Goal: Task Accomplishment & Management: Use online tool/utility

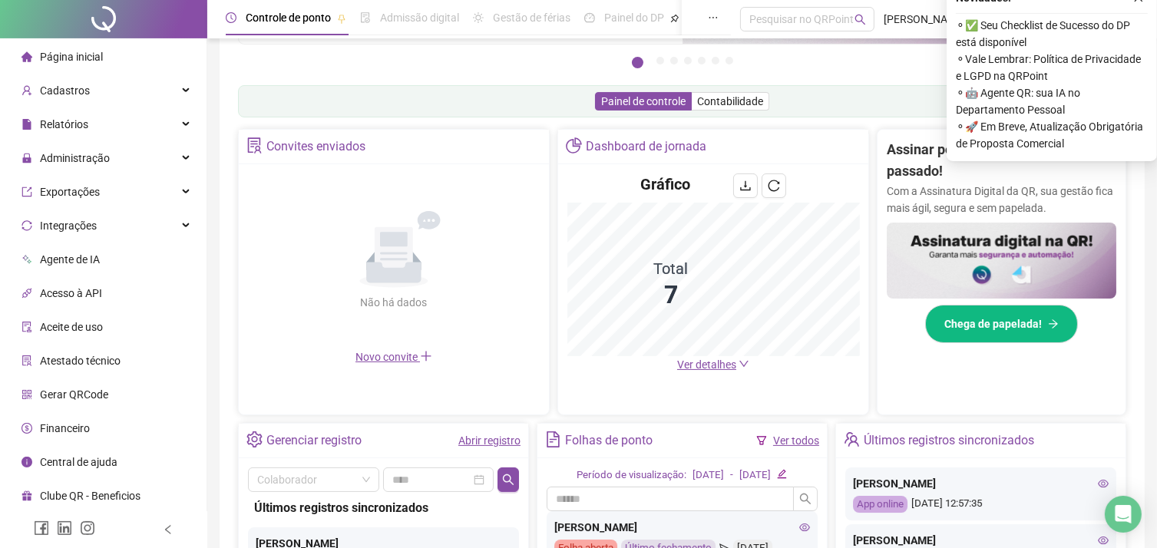
scroll to position [149, 0]
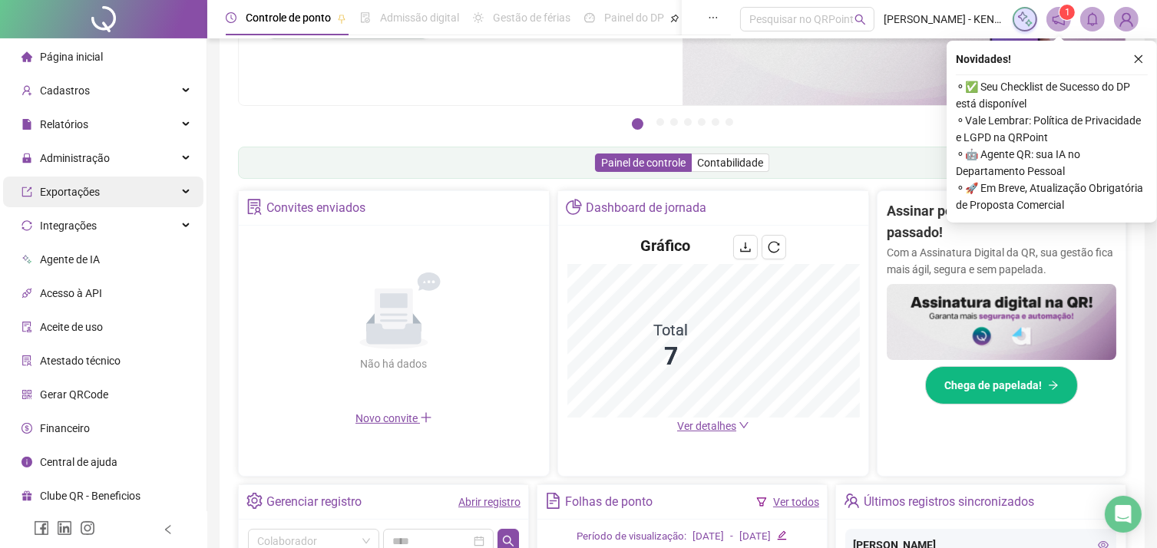
click at [175, 197] on div "Exportações" at bounding box center [103, 192] width 200 height 31
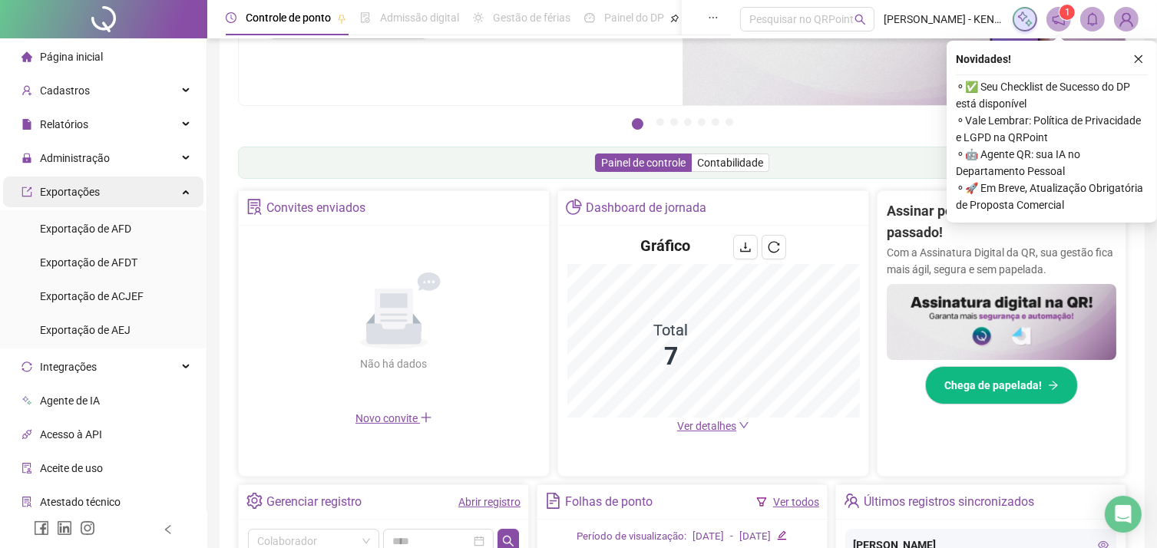
click at [175, 197] on div "Exportações" at bounding box center [103, 192] width 200 height 31
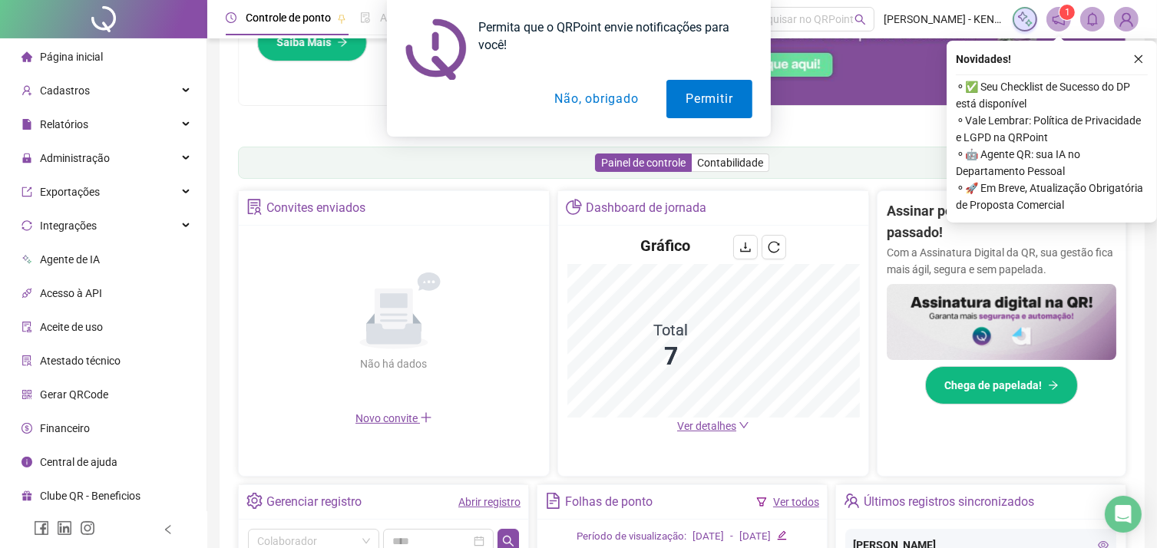
click at [568, 97] on button "Não, obrigado" at bounding box center [596, 99] width 122 height 38
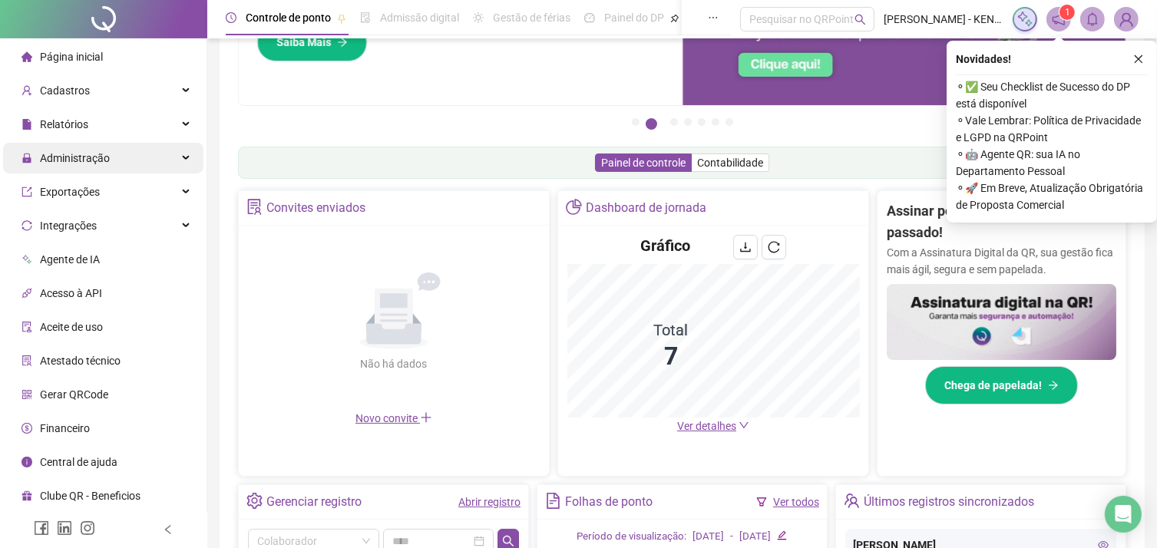
click at [113, 167] on div "Administração" at bounding box center [103, 158] width 200 height 31
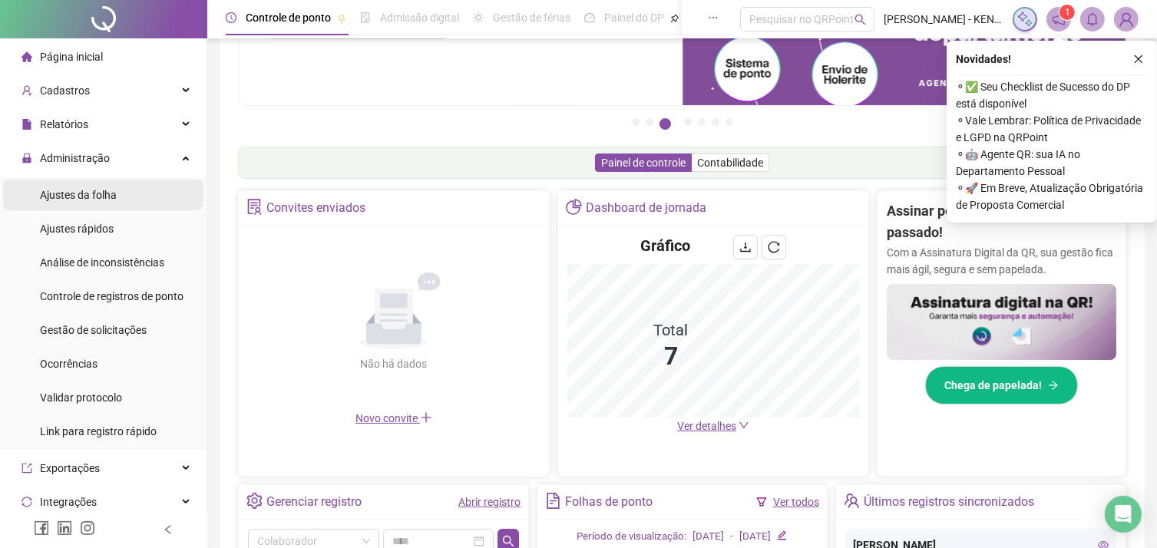
click at [111, 197] on span "Ajustes da folha" at bounding box center [78, 195] width 77 height 12
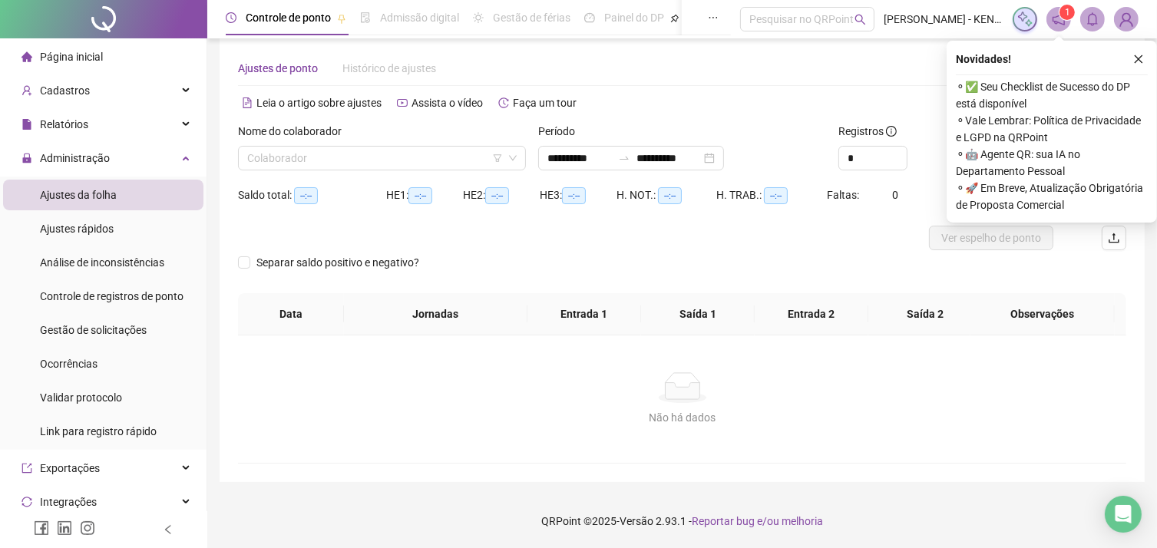
scroll to position [18, 0]
type input "**********"
click at [340, 160] on input "search" at bounding box center [375, 158] width 256 height 23
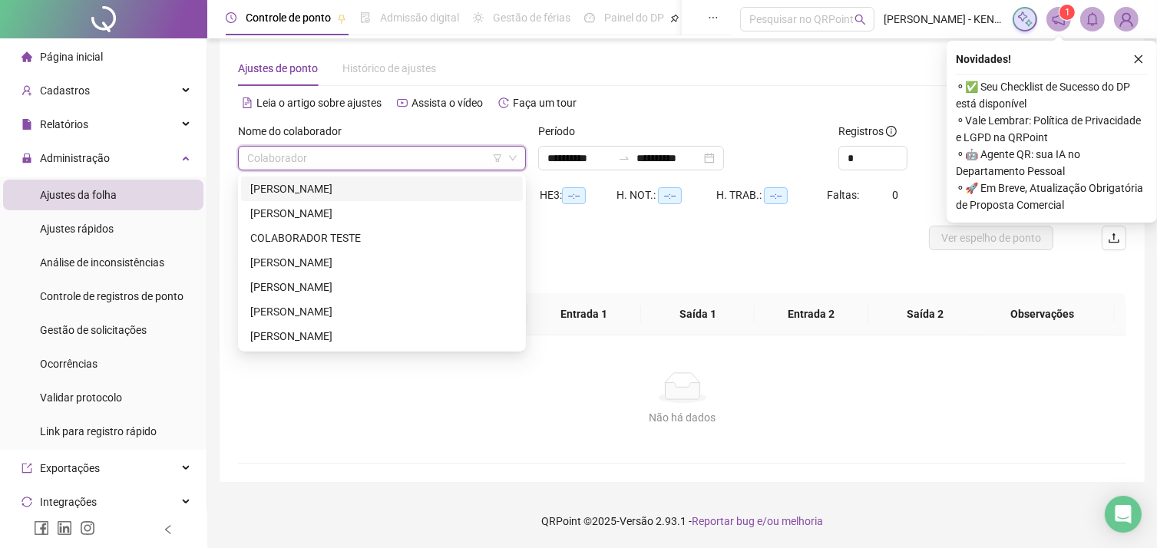
click at [348, 187] on div "[PERSON_NAME]" at bounding box center [381, 188] width 263 height 17
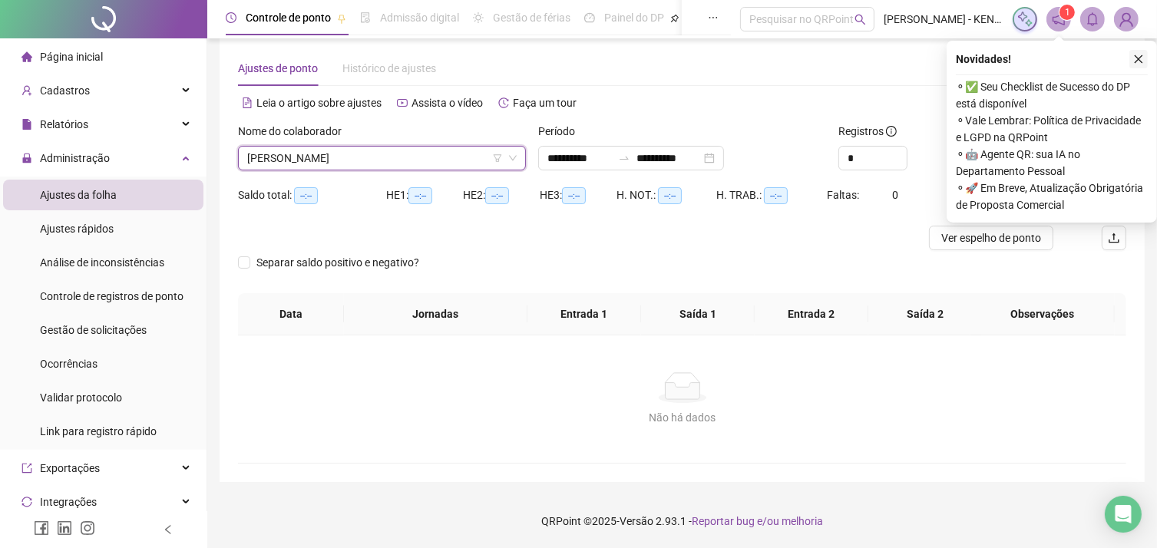
click at [1134, 61] on icon "close" at bounding box center [1138, 59] width 11 height 11
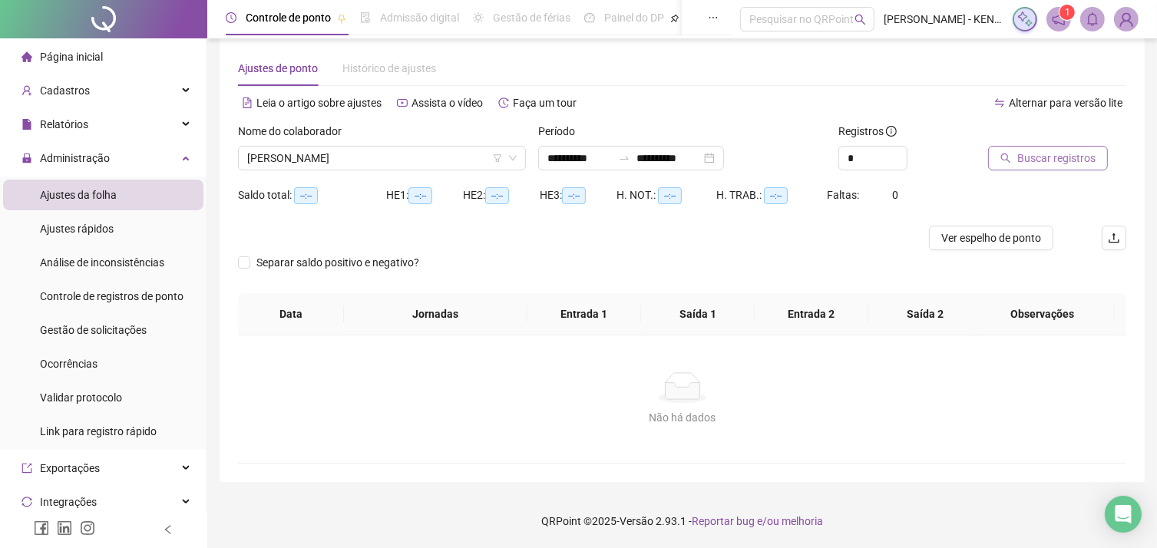
click at [1068, 162] on span "Buscar registros" at bounding box center [1056, 158] width 78 height 17
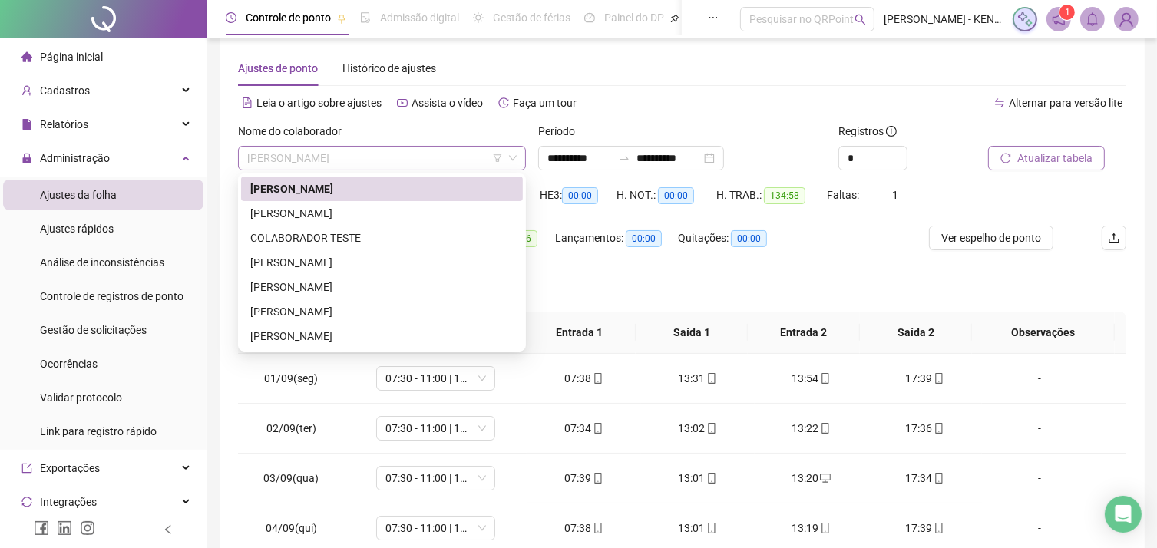
click at [513, 163] on span "[PERSON_NAME]" at bounding box center [381, 158] width 269 height 23
click at [396, 222] on div "[PERSON_NAME]" at bounding box center [382, 213] width 282 height 25
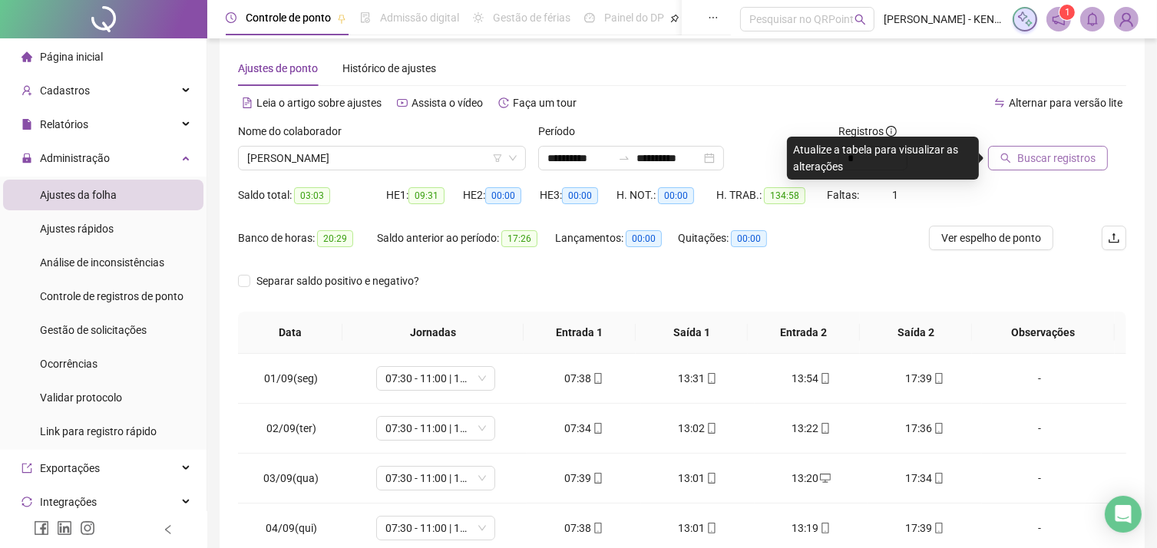
click at [1065, 159] on span "Buscar registros" at bounding box center [1056, 158] width 78 height 17
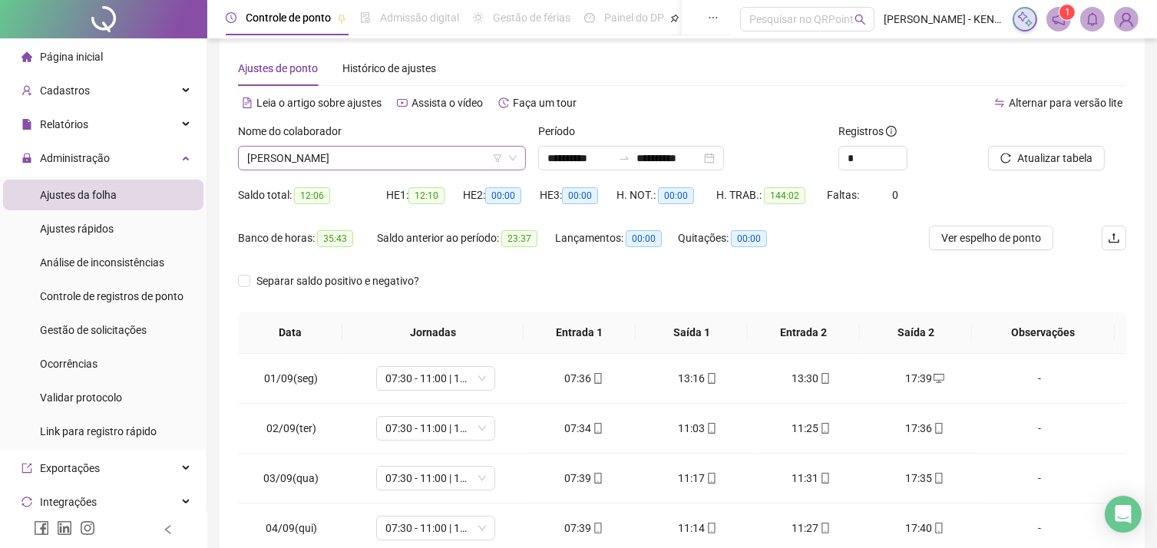
click at [373, 154] on span "[PERSON_NAME]" at bounding box center [381, 158] width 269 height 23
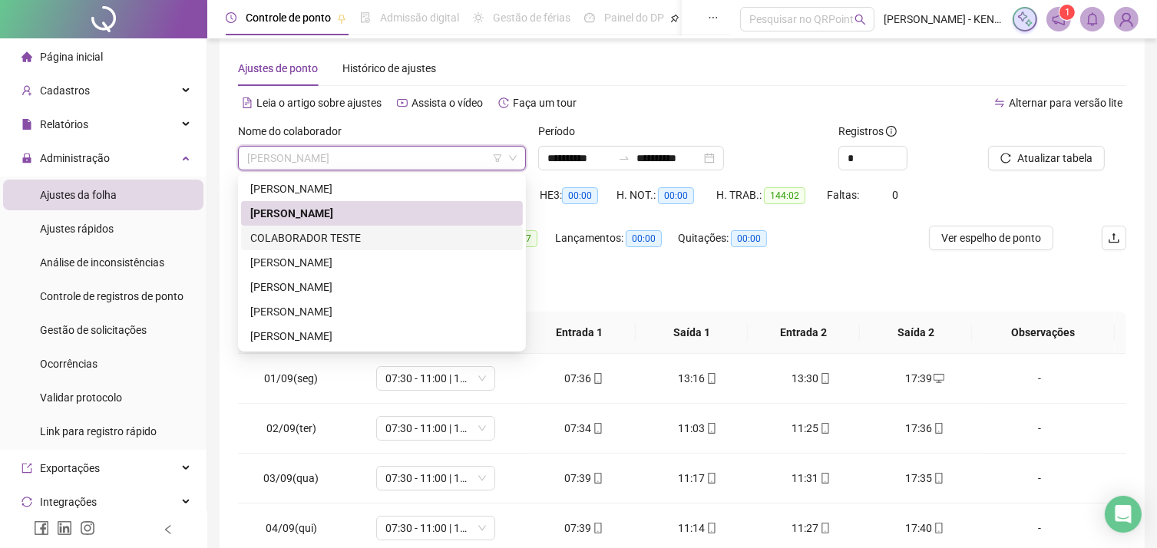
click at [324, 243] on div "COLABORADOR TESTE" at bounding box center [381, 237] width 263 height 17
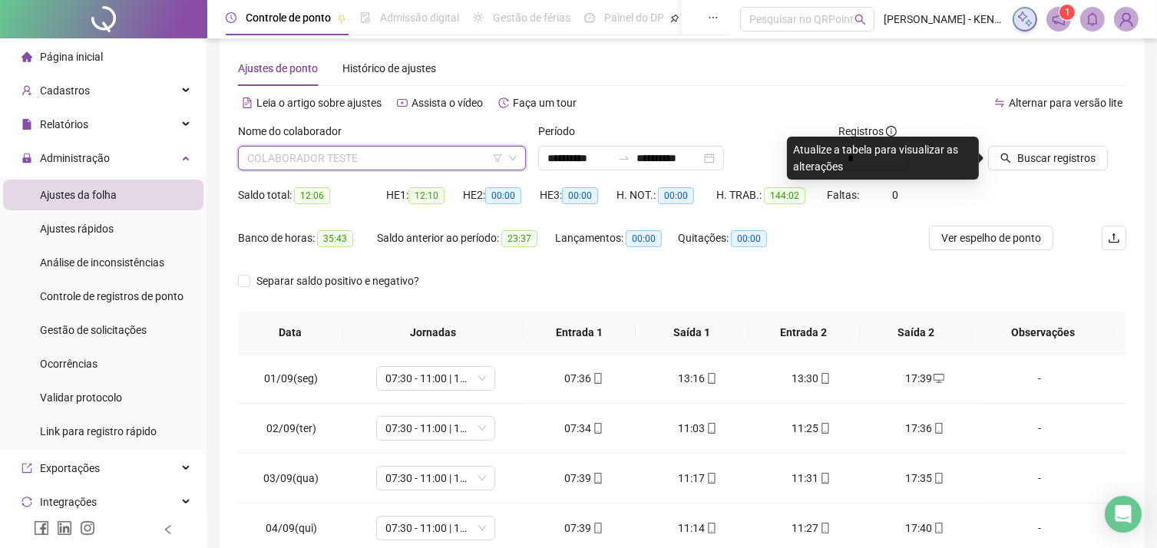
click at [471, 160] on span "COLABORADOR TESTE" at bounding box center [381, 158] width 269 height 23
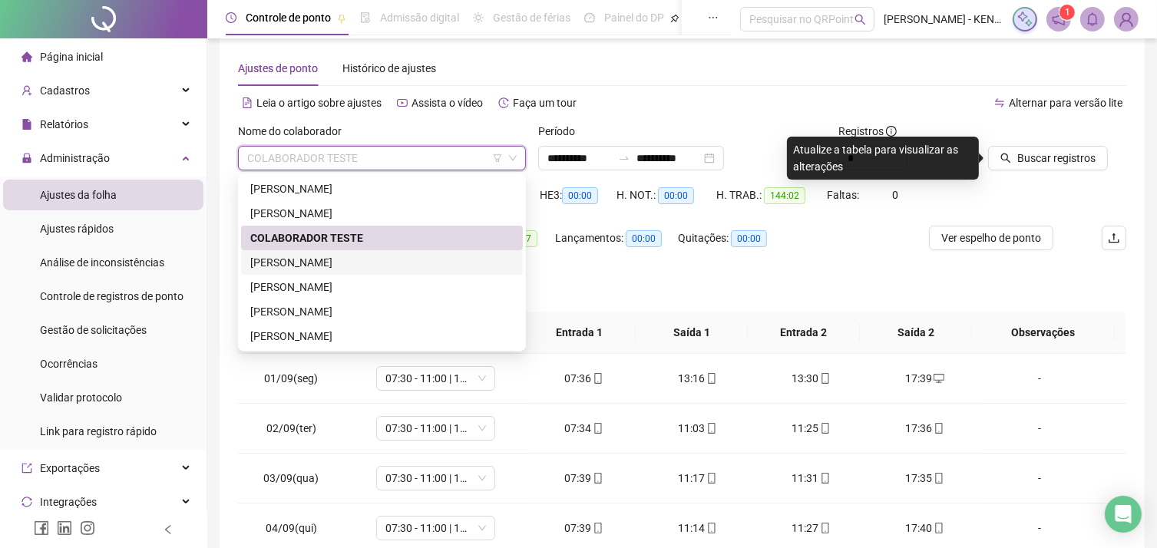
click at [316, 265] on div "[PERSON_NAME]" at bounding box center [381, 262] width 263 height 17
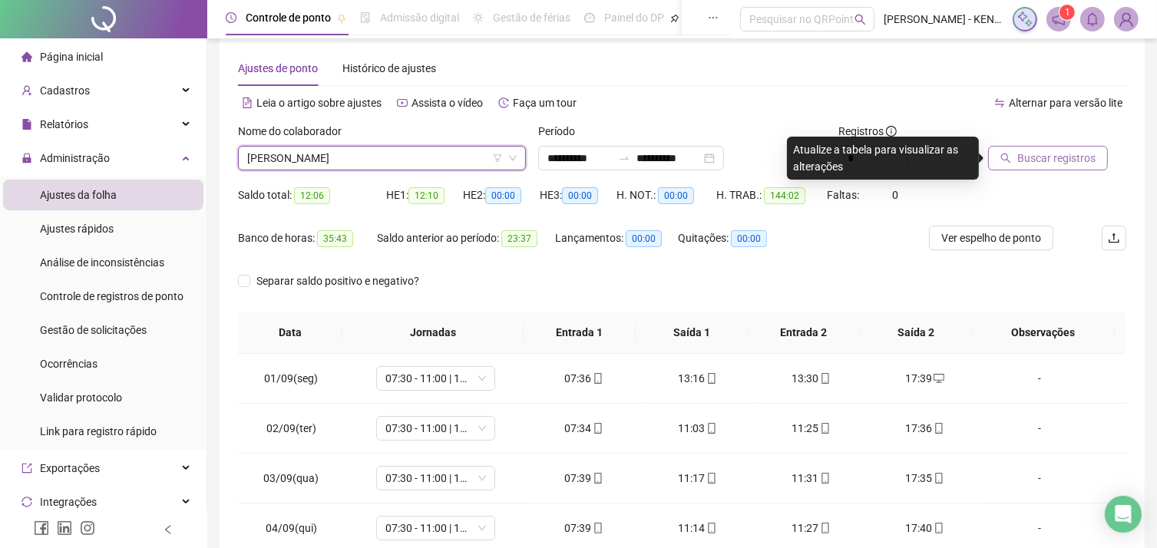
click at [1058, 155] on span "Buscar registros" at bounding box center [1056, 158] width 78 height 17
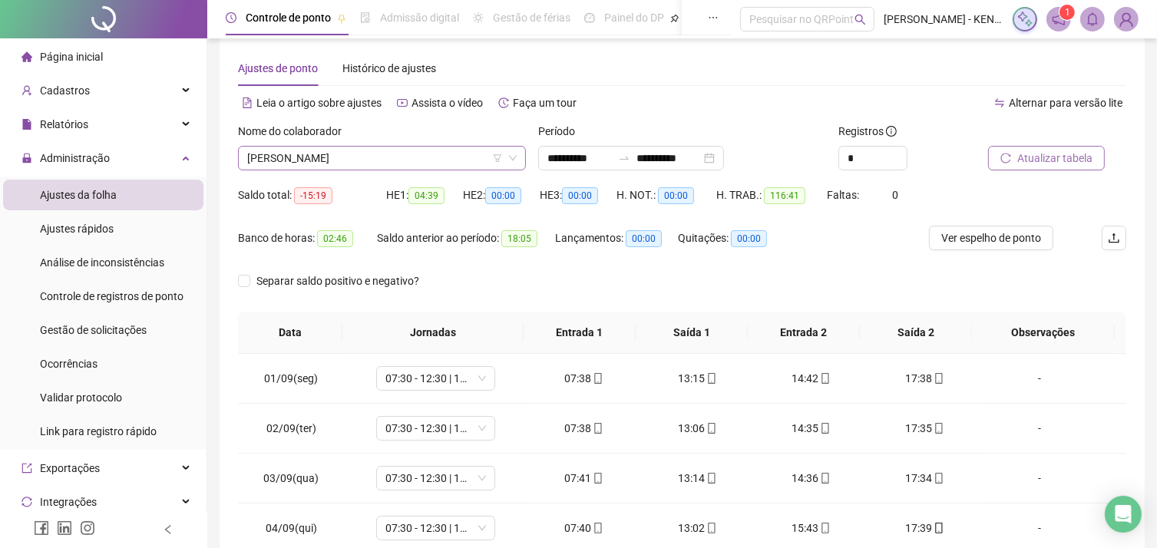
click at [390, 157] on span "[PERSON_NAME]" at bounding box center [381, 158] width 269 height 23
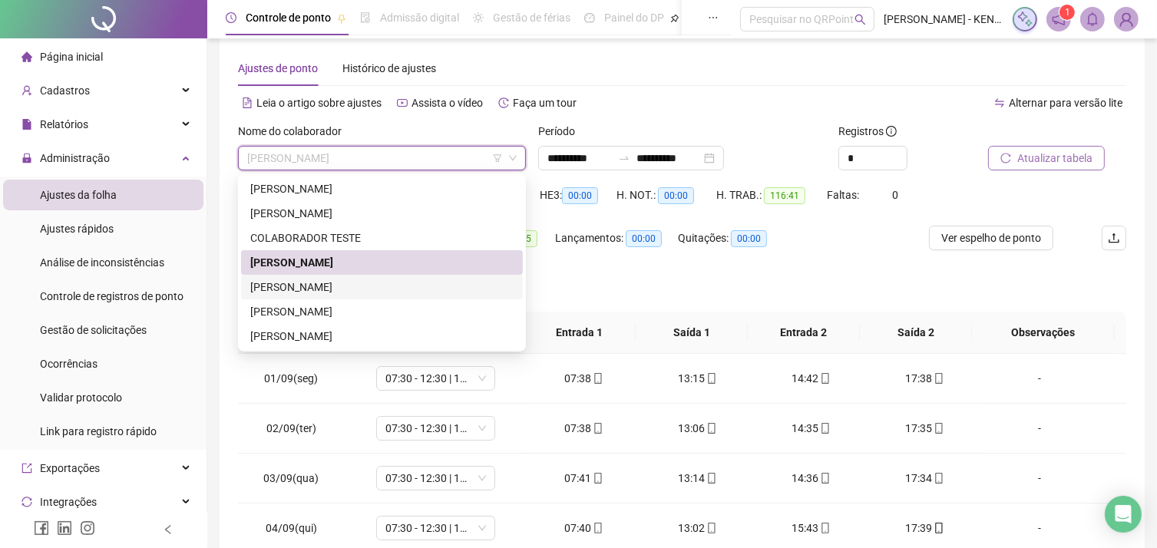
click at [329, 285] on div "[PERSON_NAME]" at bounding box center [381, 287] width 263 height 17
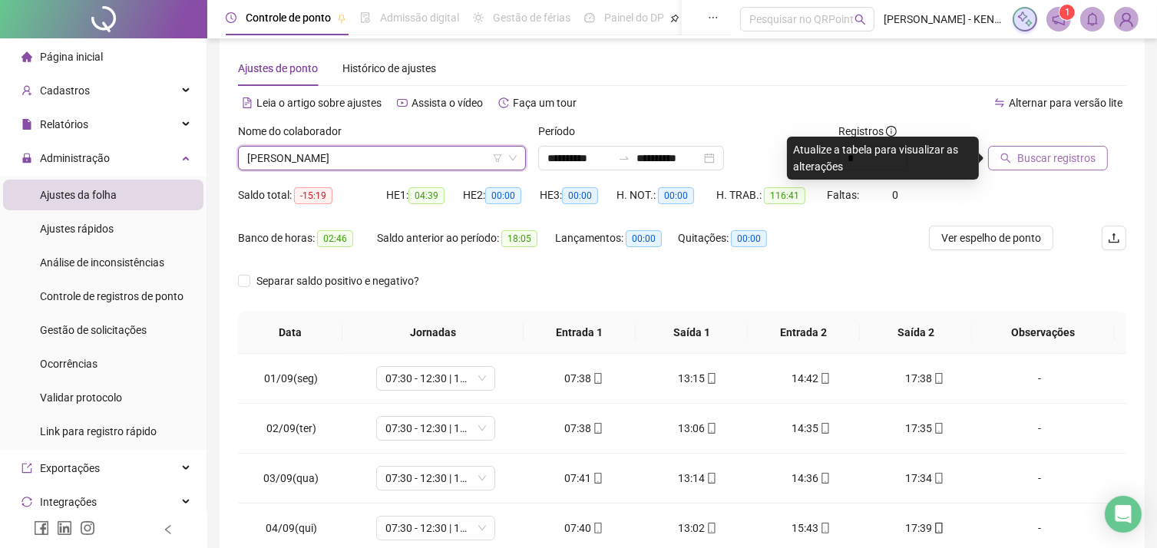
click at [1068, 164] on span "Buscar registros" at bounding box center [1056, 158] width 78 height 17
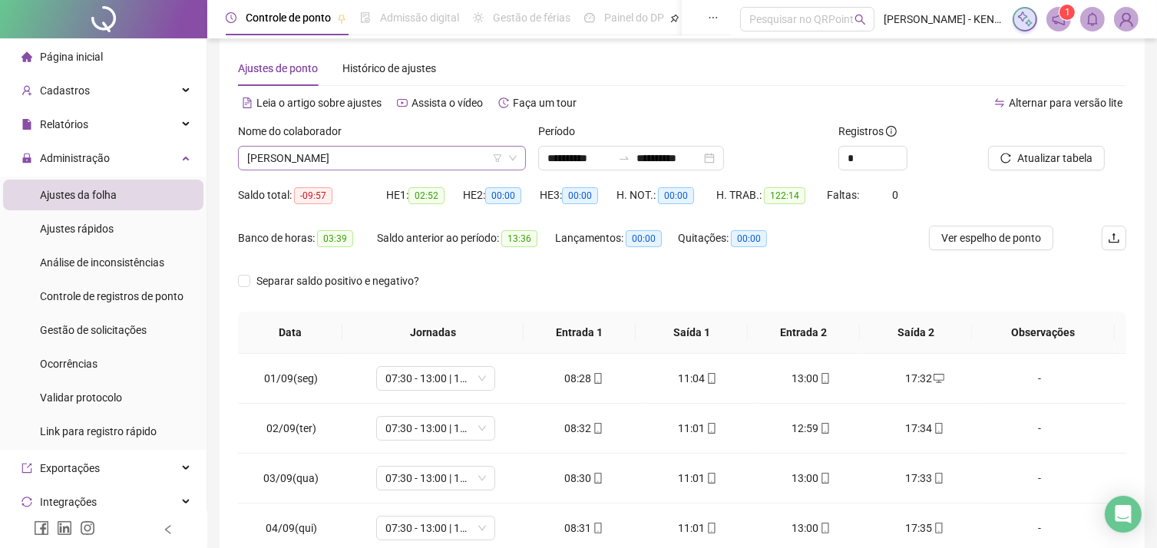
click at [416, 160] on span "[PERSON_NAME]" at bounding box center [381, 158] width 269 height 23
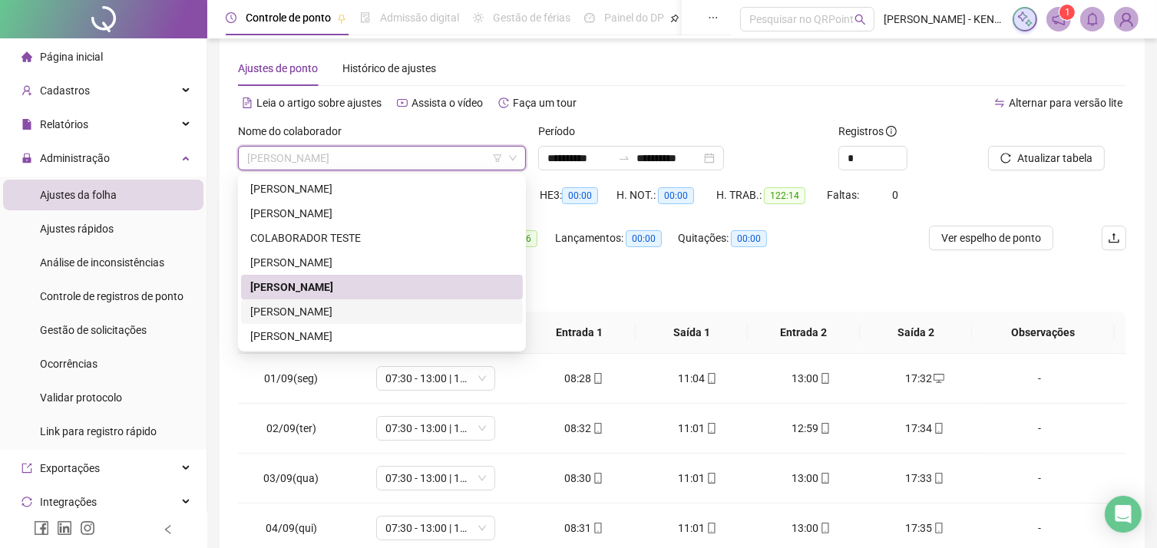
click at [301, 308] on div "[PERSON_NAME]" at bounding box center [381, 311] width 263 height 17
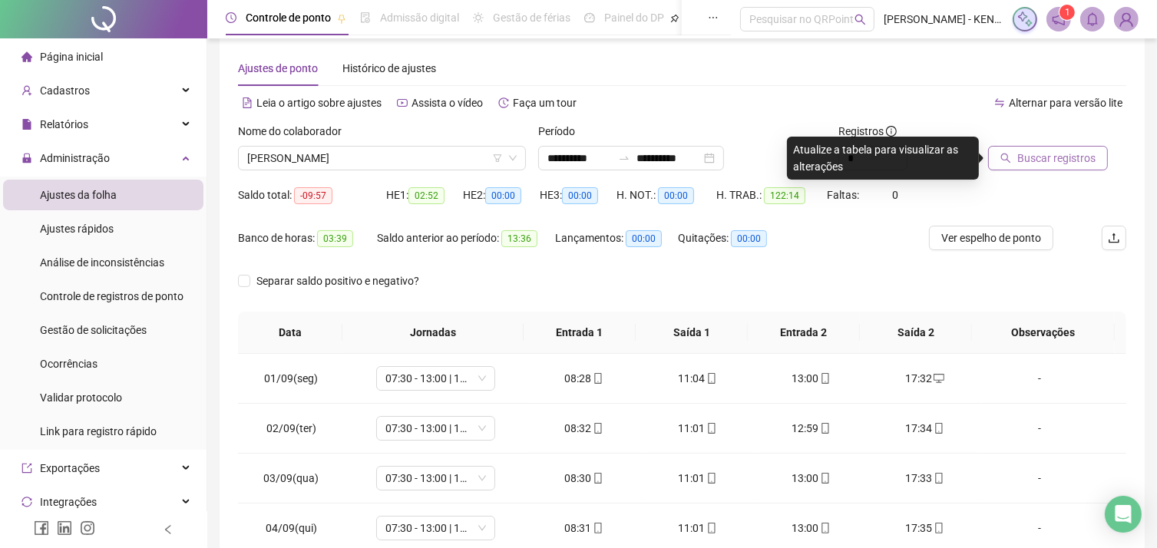
click at [1076, 157] on span "Buscar registros" at bounding box center [1056, 158] width 78 height 17
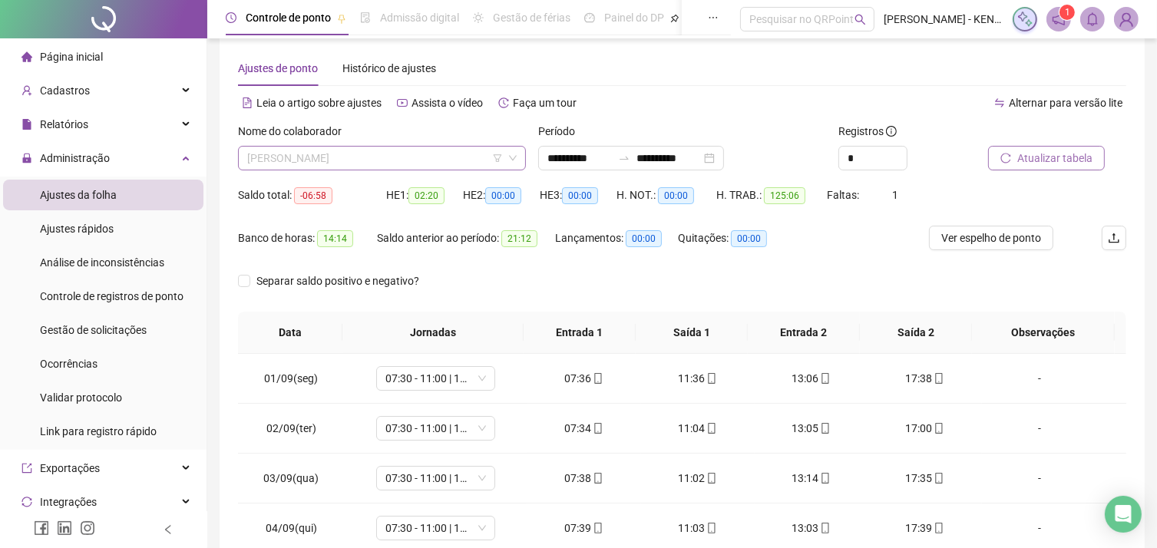
click at [397, 158] on span "[PERSON_NAME]" at bounding box center [381, 158] width 269 height 23
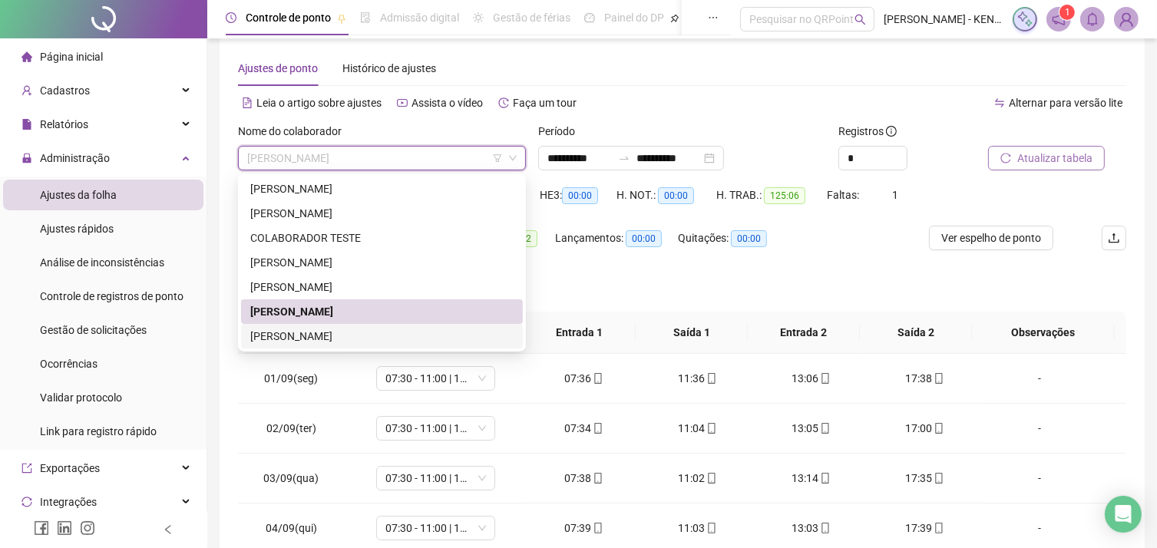
click at [322, 329] on div "[PERSON_NAME]" at bounding box center [381, 336] width 263 height 17
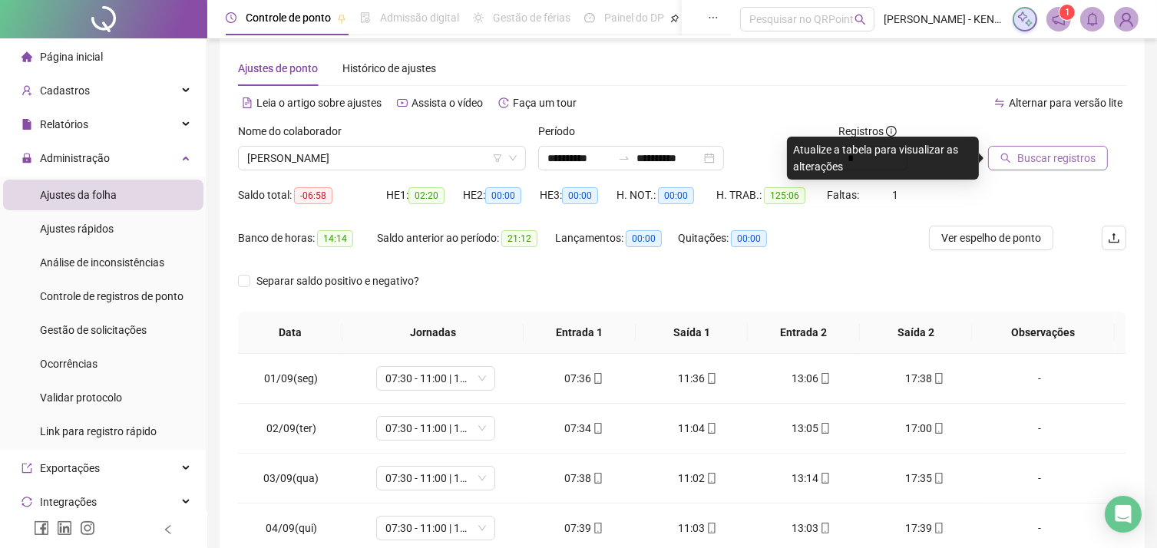
click at [1046, 157] on span "Buscar registros" at bounding box center [1056, 158] width 78 height 17
